Goal: Check status: Check status

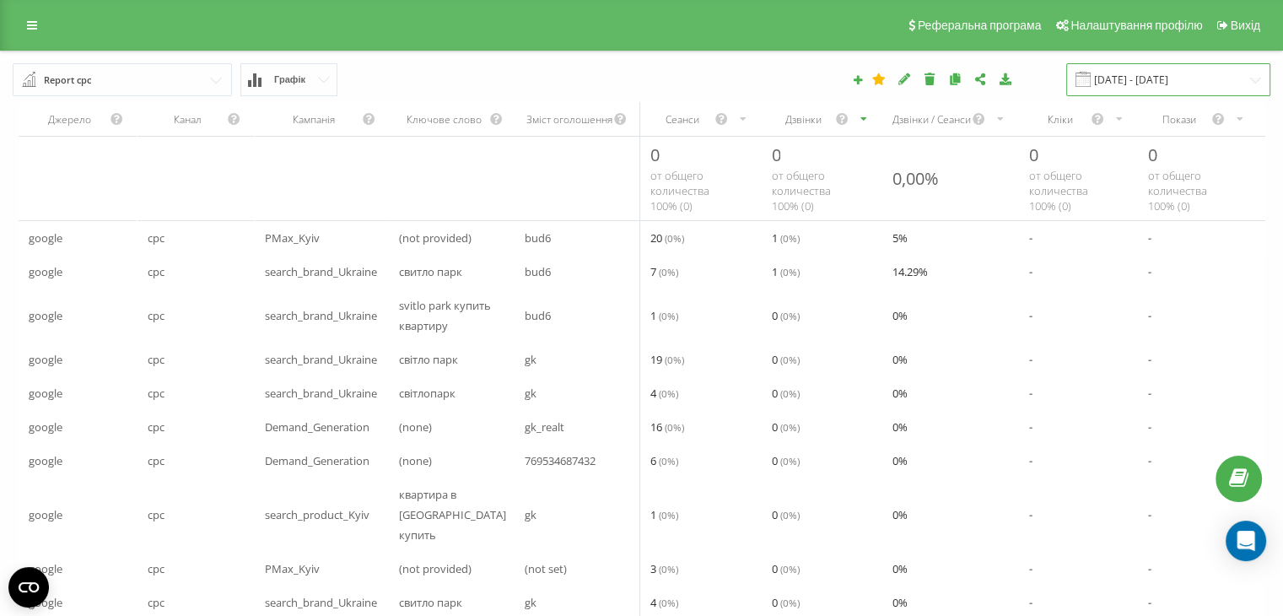
click at [1132, 79] on input "[DATE] - [DATE]" at bounding box center [1169, 79] width 204 height 33
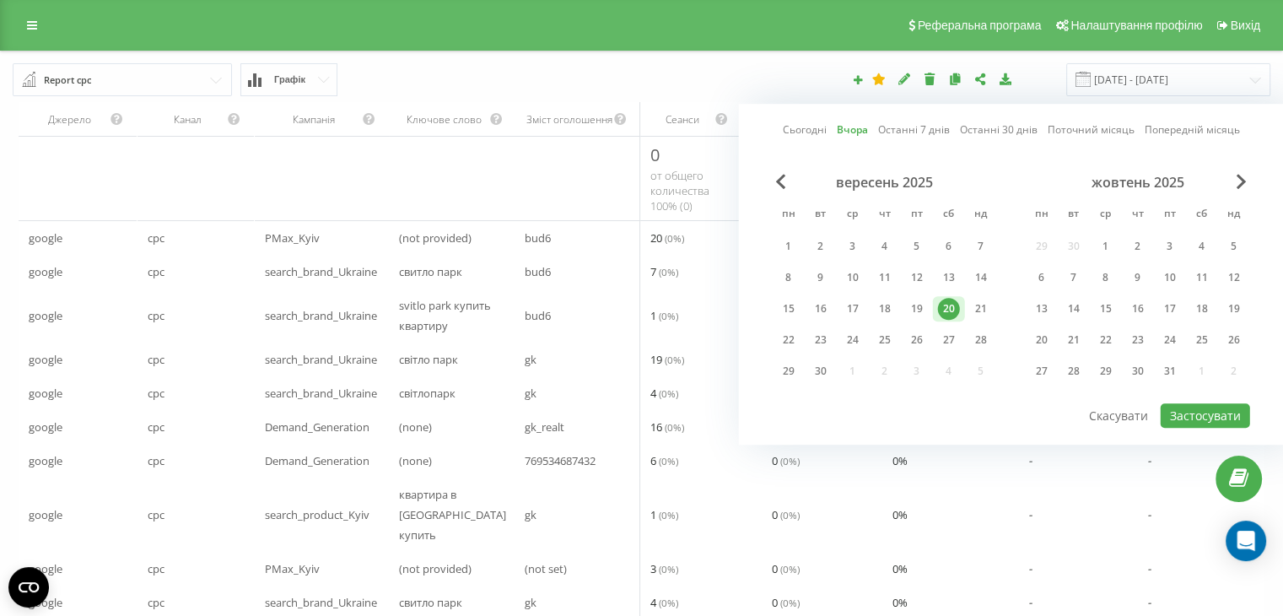
click at [813, 126] on link "Сьогодні" at bounding box center [805, 130] width 44 height 16
click at [1185, 407] on button "Застосувати" at bounding box center [1205, 415] width 89 height 24
type input "21.09.2025 - 21.09.2025"
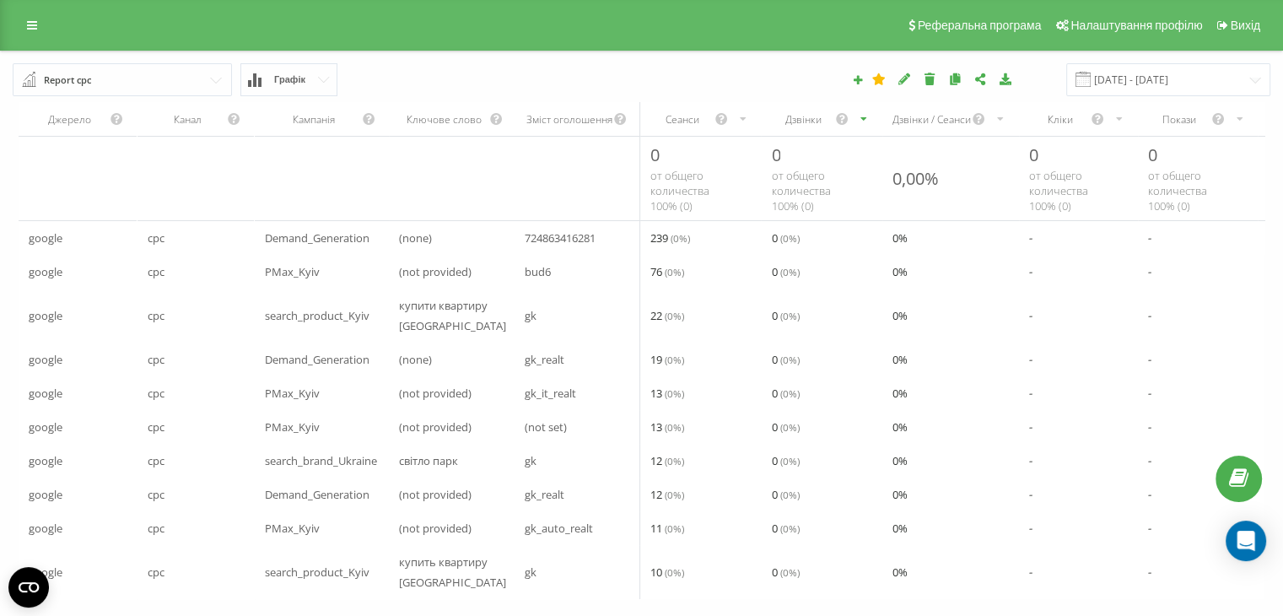
click at [793, 128] on div "Дзвінки" at bounding box center [821, 119] width 121 height 34
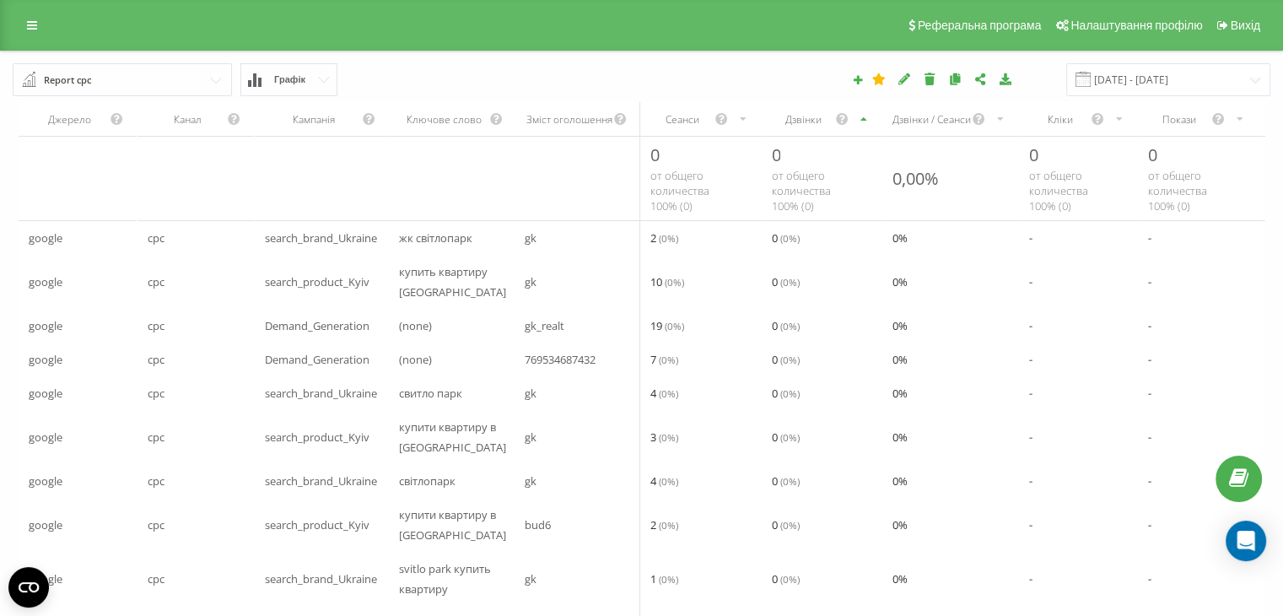
click at [793, 128] on div "Дзвінки" at bounding box center [821, 119] width 121 height 34
